Goal: Find specific page/section: Find specific page/section

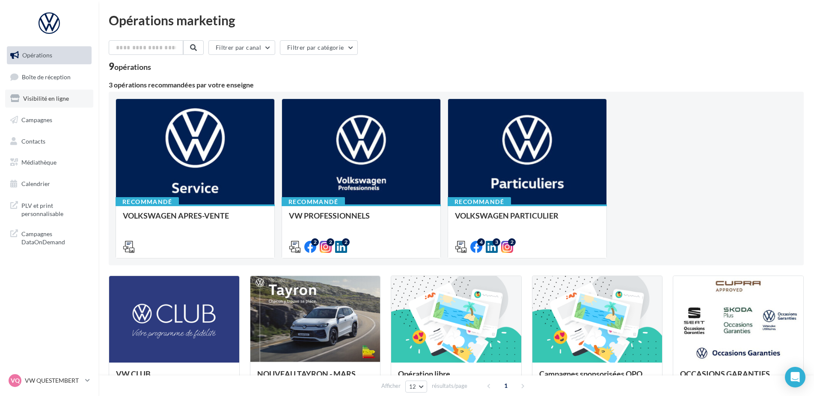
click at [30, 99] on span "Visibilité en ligne" at bounding box center [46, 98] width 46 height 7
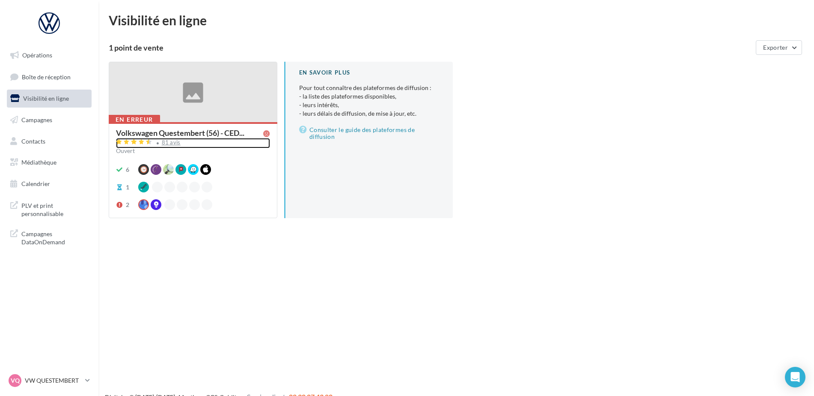
click at [163, 144] on div "81 avis" at bounding box center [171, 143] width 19 height 6
